Goal: Check status

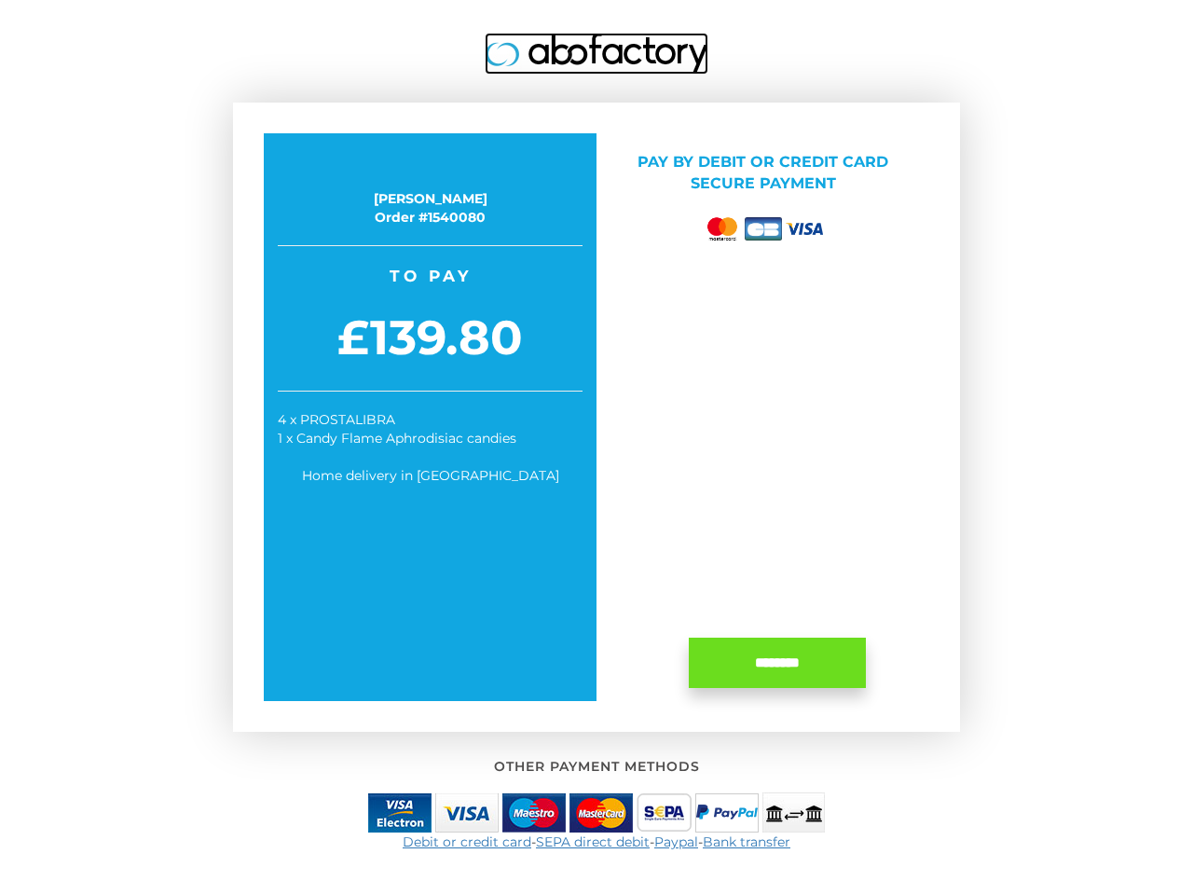
click at [597, 53] on img at bounding box center [597, 54] width 224 height 42
click at [400, 812] on img at bounding box center [399, 812] width 63 height 39
click at [467, 812] on img at bounding box center [466, 812] width 63 height 39
click at [534, 812] on img at bounding box center [533, 812] width 63 height 39
click at [601, 812] on img at bounding box center [600, 812] width 63 height 39
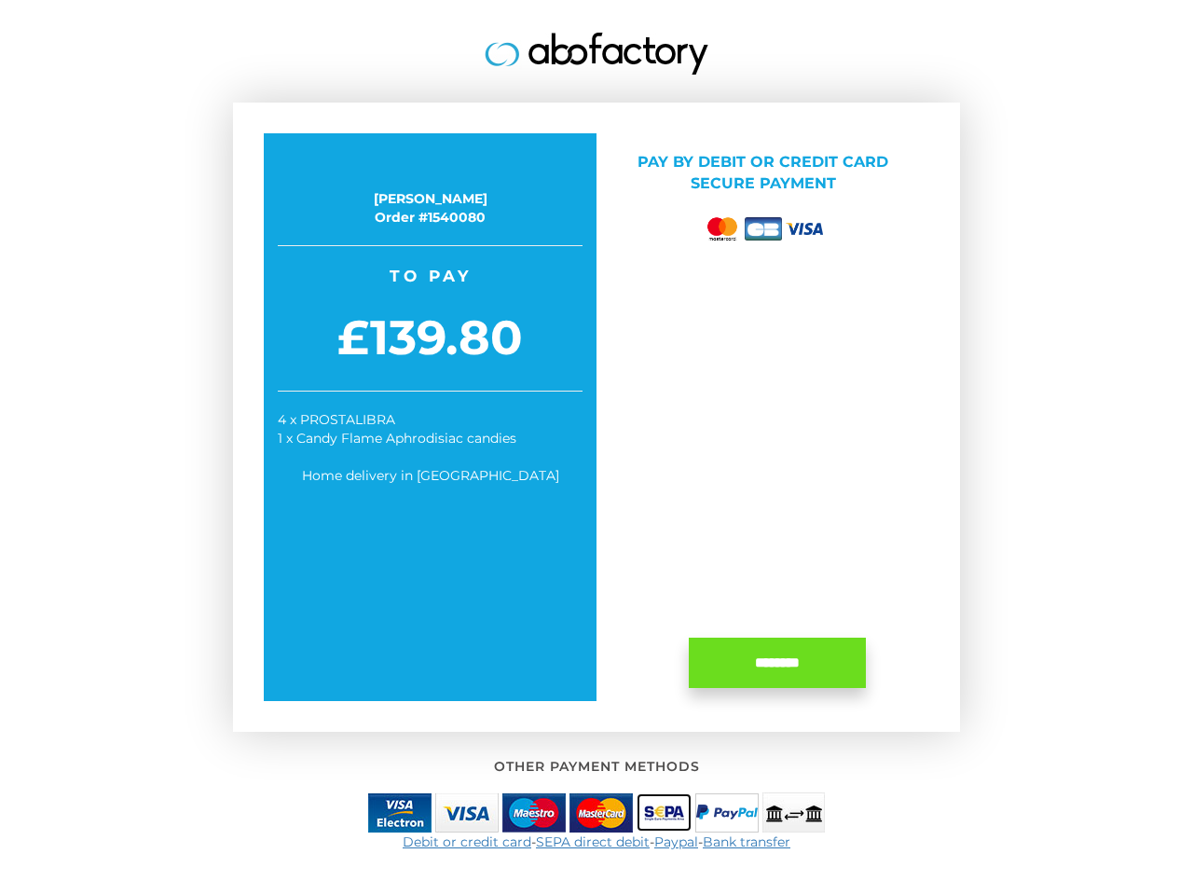
click at [664, 812] on img at bounding box center [664, 812] width 55 height 38
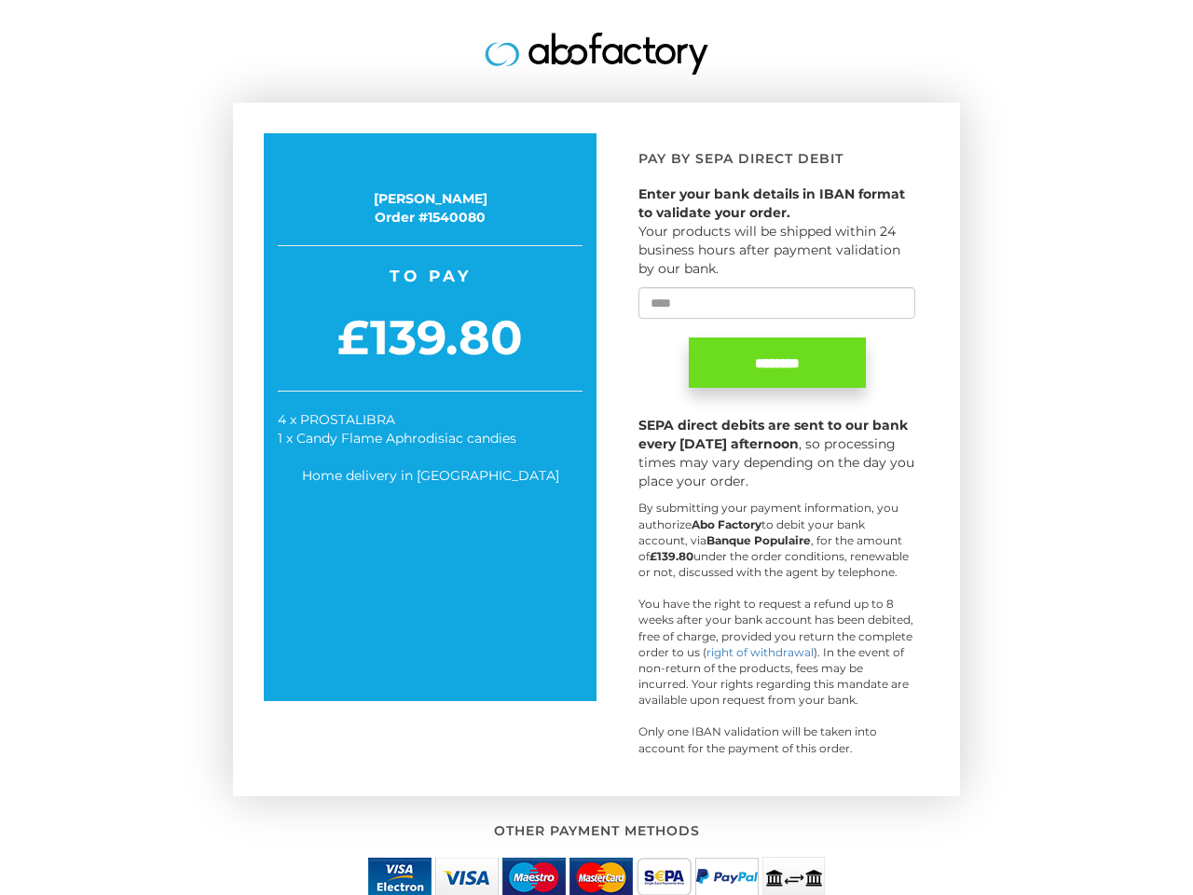
click at [727, 812] on div "[PERSON_NAME] Order #1540080 Take advantage of your special price now! To pay £…" at bounding box center [596, 412] width 1090 height 824
click at [793, 812] on div "[PERSON_NAME] Order #1540080 Take advantage of your special price now! To pay £…" at bounding box center [596, 412] width 1090 height 824
click at [455, 842] on div "Other payment methods" at bounding box center [596, 860] width 1090 height 73
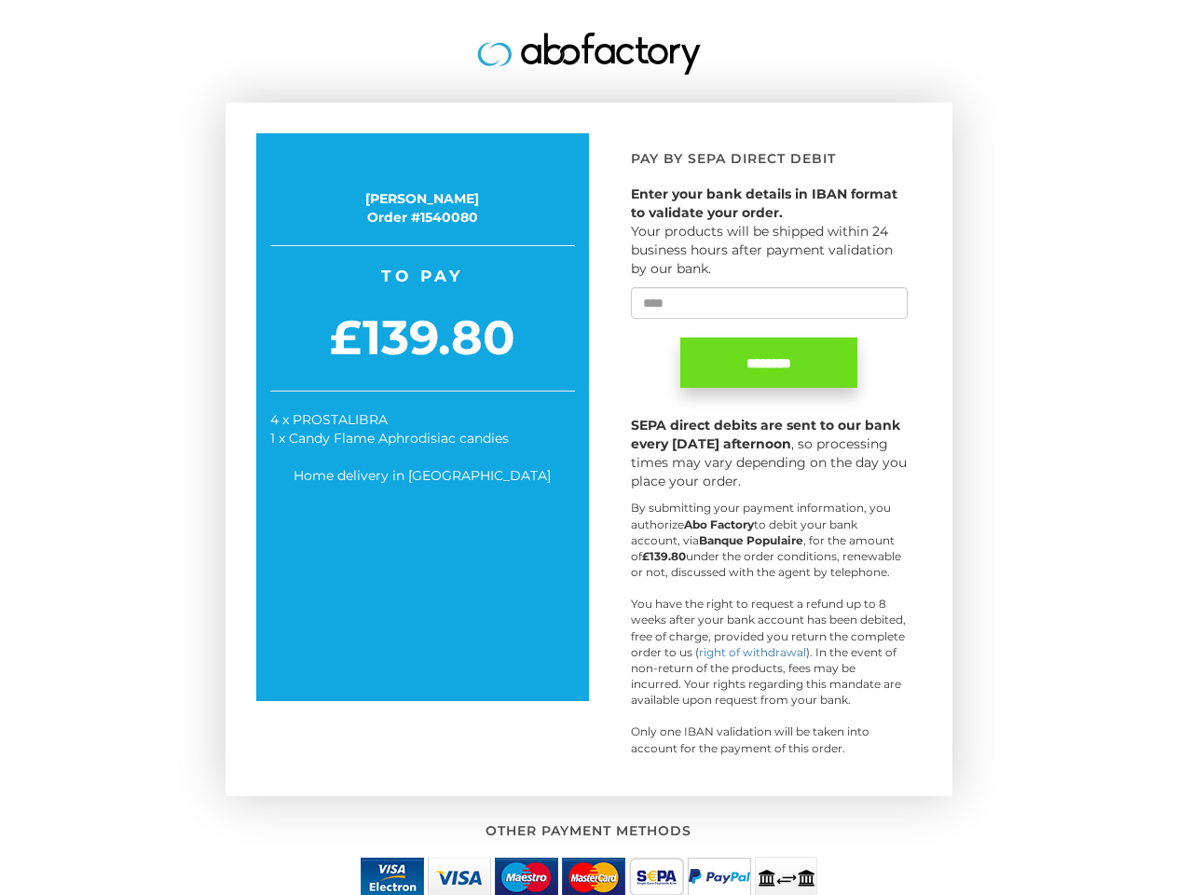
click at [589, 842] on div "Other payment methods" at bounding box center [589, 860] width 1090 height 73
